Goal: Find contact information: Obtain details needed to contact an individual or organization

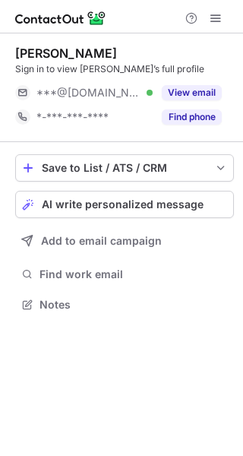
scroll to position [8, 8]
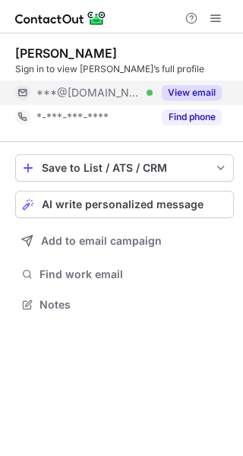
click at [199, 88] on button "View email" at bounding box center [192, 92] width 60 height 15
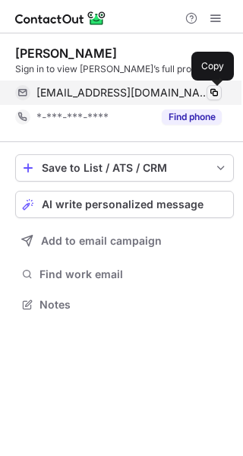
click at [210, 93] on span at bounding box center [214, 93] width 12 height 12
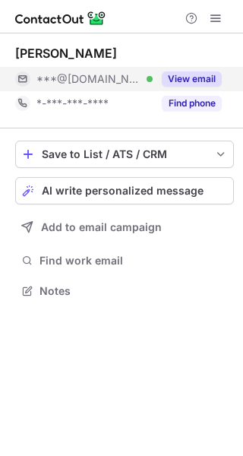
scroll to position [8, 8]
click at [169, 83] on button "View email" at bounding box center [192, 78] width 60 height 15
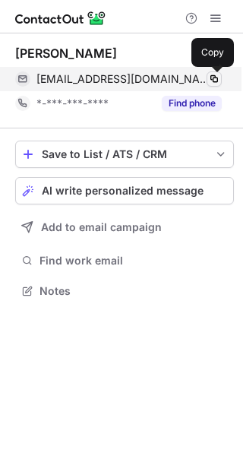
click at [214, 84] on span at bounding box center [214, 79] width 12 height 12
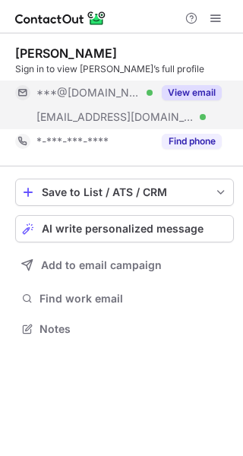
scroll to position [318, 243]
click at [204, 93] on button "View email" at bounding box center [192, 92] width 60 height 15
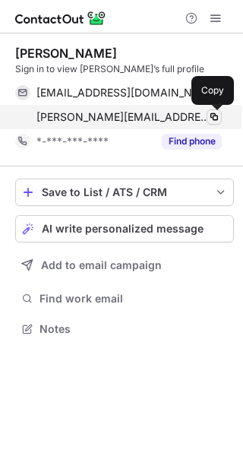
click at [210, 115] on span at bounding box center [214, 117] width 12 height 12
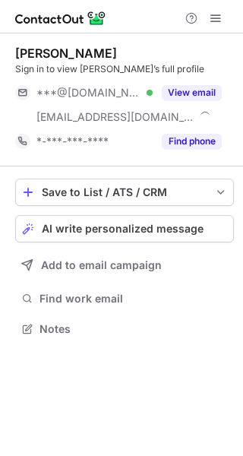
scroll to position [318, 243]
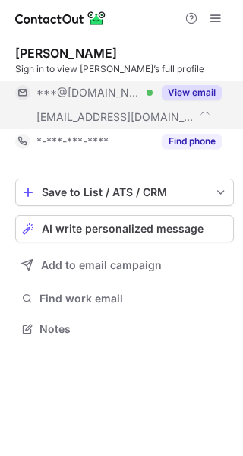
click at [192, 86] on button "View email" at bounding box center [192, 92] width 60 height 15
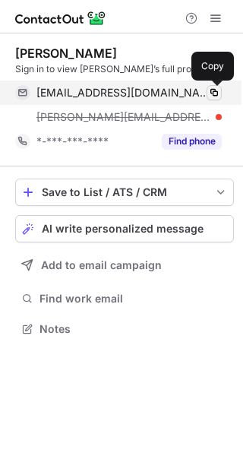
click at [217, 91] on span at bounding box center [214, 93] width 12 height 12
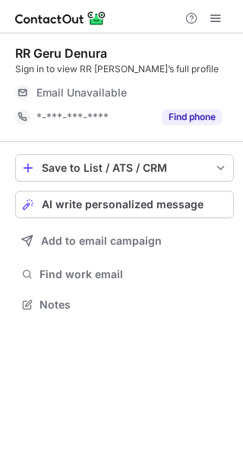
scroll to position [8, 8]
